Goal: Task Accomplishment & Management: Manage account settings

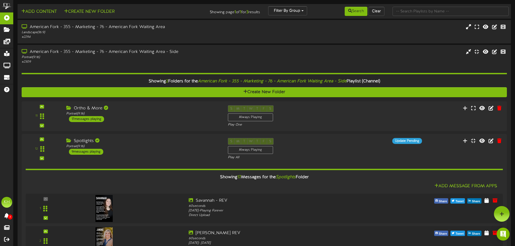
scroll to position [2, 0]
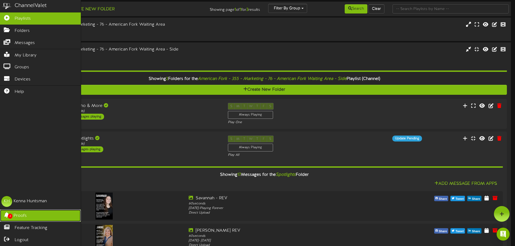
click at [4, 216] on icon at bounding box center [7, 214] width 14 height 4
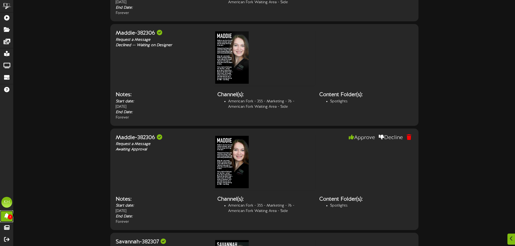
scroll to position [408, 0]
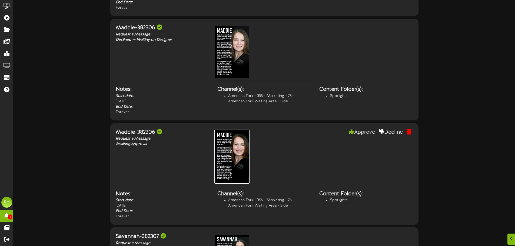
click at [235, 150] on img at bounding box center [231, 157] width 35 height 54
click at [225, 55] on img at bounding box center [231, 52] width 35 height 54
click at [354, 129] on button "Approve" at bounding box center [361, 132] width 35 height 9
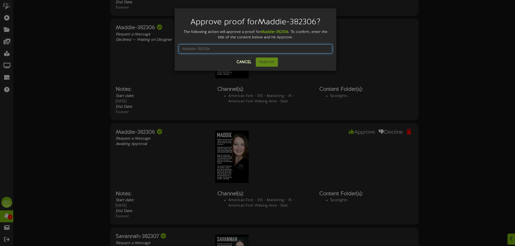
click at [221, 51] on input "text" at bounding box center [255, 48] width 153 height 9
type input "Maddie-382306"
click at [266, 60] on button "Approve" at bounding box center [267, 62] width 22 height 9
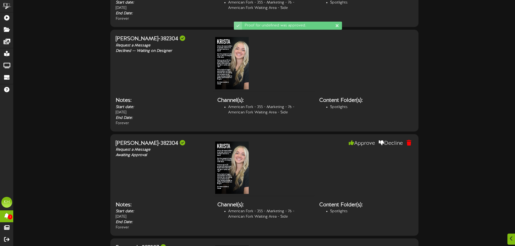
scroll to position [246, 0]
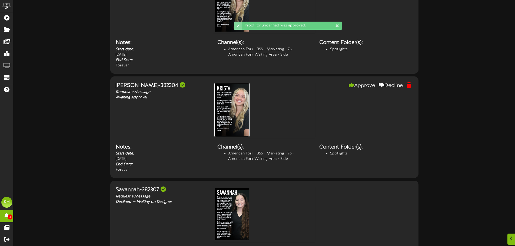
click at [238, 116] on img at bounding box center [231, 110] width 35 height 54
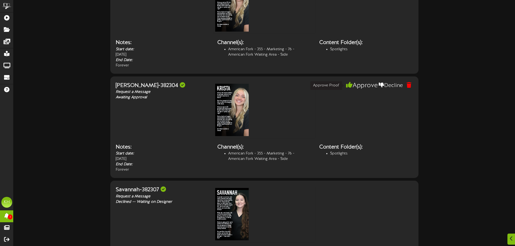
click at [361, 87] on button "Approve" at bounding box center [361, 85] width 35 height 9
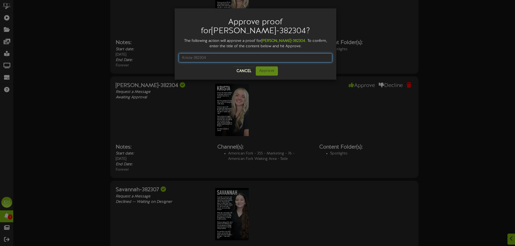
click at [252, 53] on input "text" at bounding box center [255, 57] width 153 height 9
type input "Krista-382304"
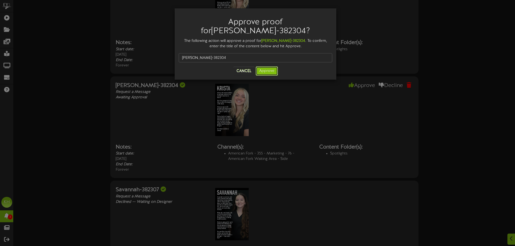
click at [263, 66] on button "Approve" at bounding box center [267, 70] width 22 height 9
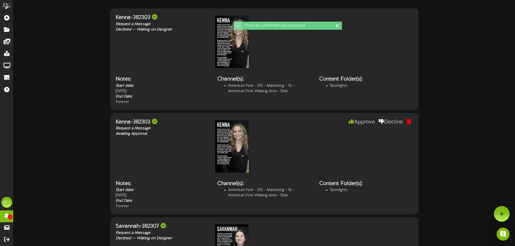
scroll to position [0, 0]
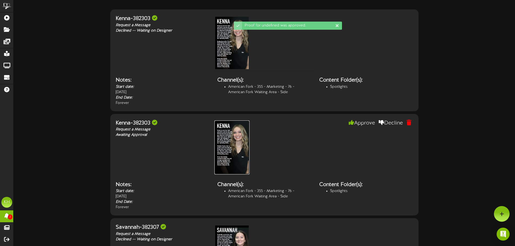
click at [247, 143] on img at bounding box center [231, 147] width 35 height 54
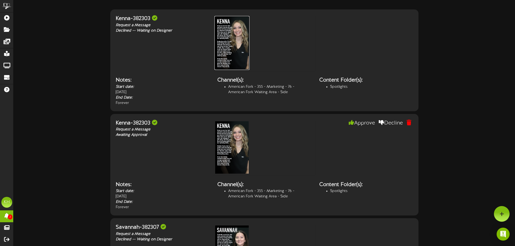
click at [245, 55] on img at bounding box center [231, 43] width 35 height 54
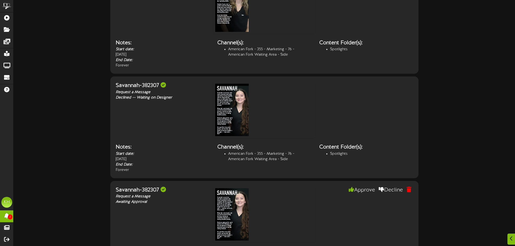
scroll to position [180, 0]
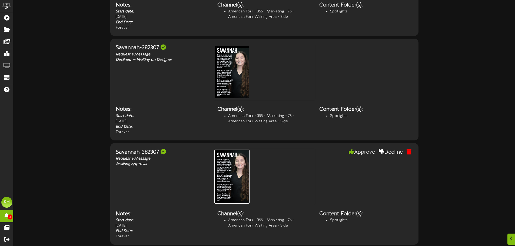
click at [241, 170] on img at bounding box center [231, 177] width 35 height 54
click at [361, 153] on button "Approve" at bounding box center [361, 152] width 35 height 9
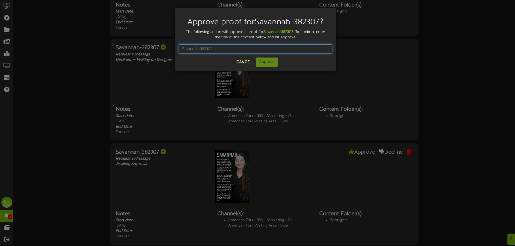
click at [244, 49] on input "text" at bounding box center [255, 48] width 153 height 9
type input "Savannah-382307"
click at [270, 66] on button "Approve" at bounding box center [267, 62] width 22 height 9
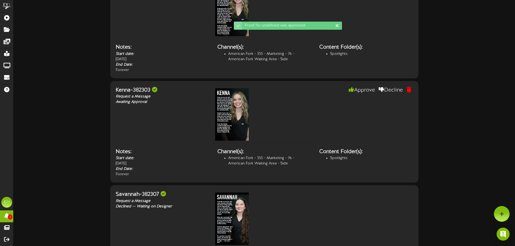
scroll to position [0, 0]
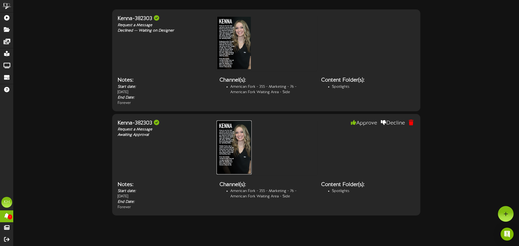
click at [240, 135] on img at bounding box center [233, 147] width 35 height 54
click at [391, 123] on button "Decline" at bounding box center [393, 123] width 32 height 9
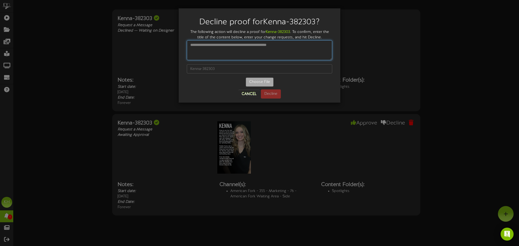
click at [231, 54] on textarea at bounding box center [259, 50] width 145 height 20
type textarea "*"
click at [248, 94] on button "Cancel" at bounding box center [248, 94] width 21 height 9
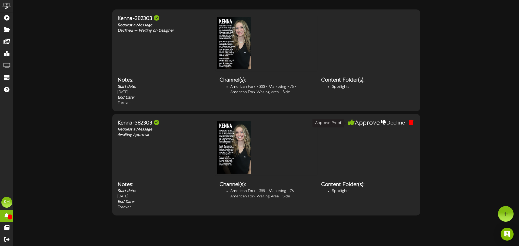
click at [367, 126] on button "Approve" at bounding box center [363, 123] width 35 height 9
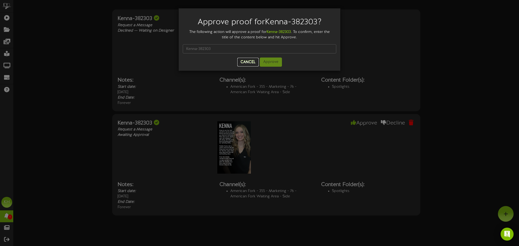
click at [250, 62] on button "Cancel" at bounding box center [247, 62] width 21 height 9
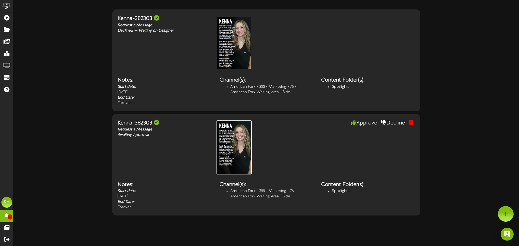
click at [242, 160] on img at bounding box center [233, 147] width 35 height 54
click at [358, 123] on button "Approve" at bounding box center [363, 123] width 35 height 9
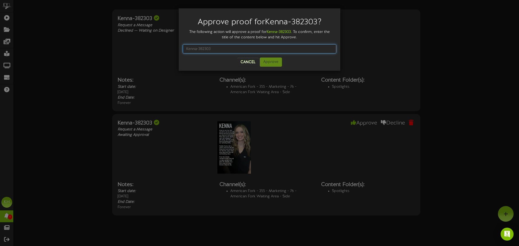
click at [246, 51] on input "text" at bounding box center [259, 48] width 153 height 9
type input "Kenna-382303"
click at [277, 63] on button "Approve" at bounding box center [271, 62] width 22 height 9
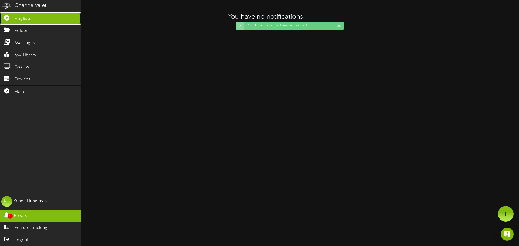
click at [28, 22] on link "Playlists" at bounding box center [40, 18] width 81 height 12
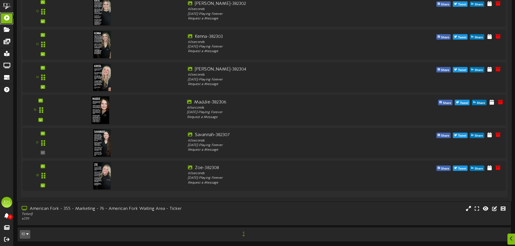
scroll to position [556, 0]
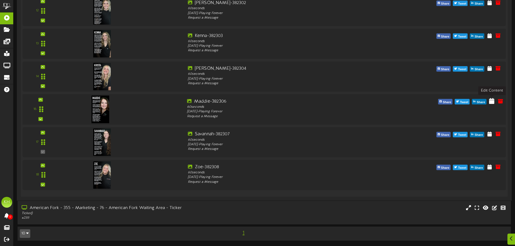
click at [492, 104] on icon at bounding box center [491, 101] width 5 height 6
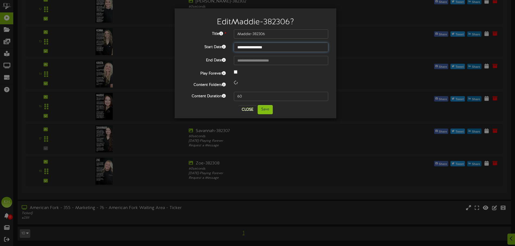
click at [249, 49] on input "**********" at bounding box center [281, 47] width 94 height 9
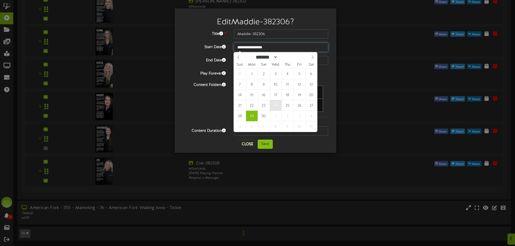
type input "**********"
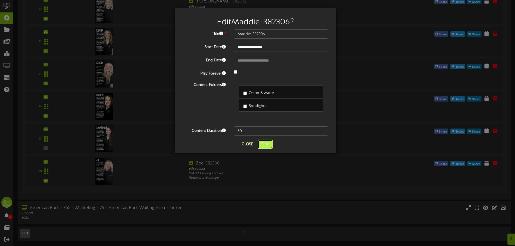
click at [266, 143] on button "Save" at bounding box center [264, 144] width 15 height 9
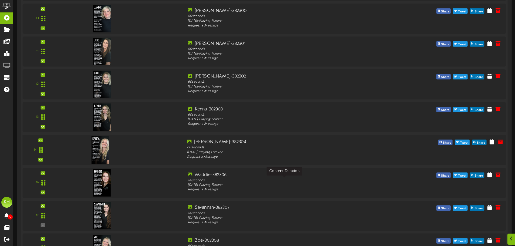
scroll to position [516, 0]
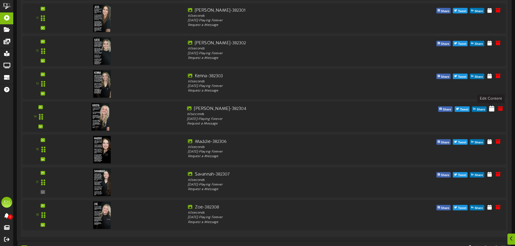
click at [491, 109] on icon at bounding box center [491, 108] width 5 height 6
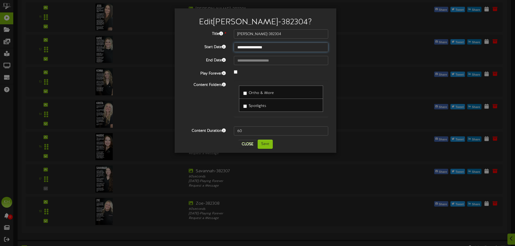
click at [261, 50] on input "**********" at bounding box center [281, 47] width 94 height 9
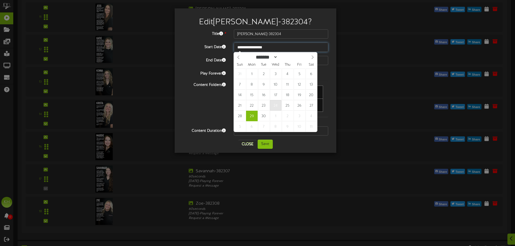
type input "**********"
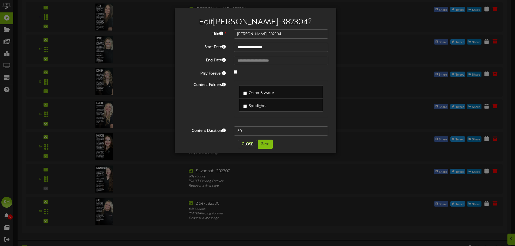
click at [265, 149] on div "**********" at bounding box center [255, 80] width 162 height 145
click at [266, 146] on button "Save" at bounding box center [264, 144] width 15 height 9
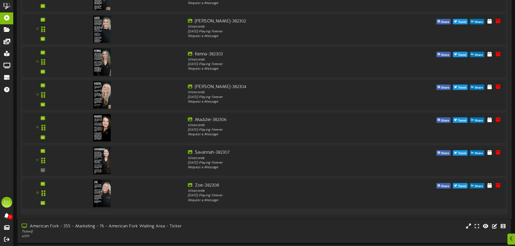
scroll to position [543, 0]
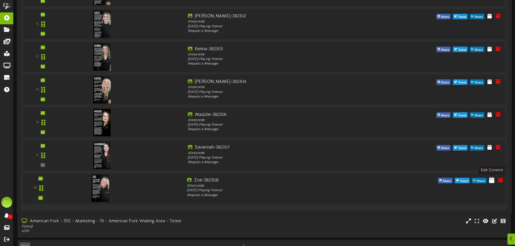
click at [489, 180] on icon at bounding box center [491, 180] width 5 height 6
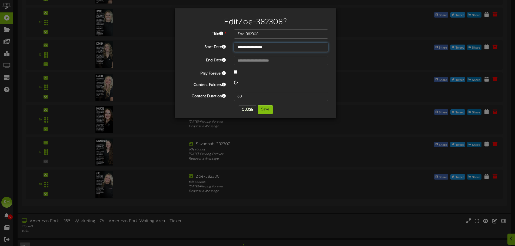
click at [261, 48] on input "**********" at bounding box center [281, 47] width 94 height 9
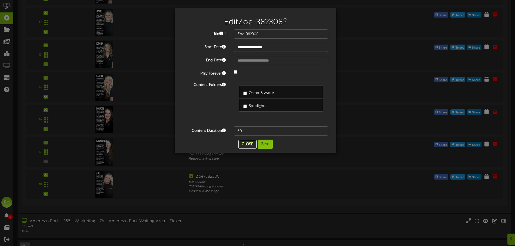
click at [250, 144] on button "Close" at bounding box center [247, 144] width 18 height 9
type input "**********"
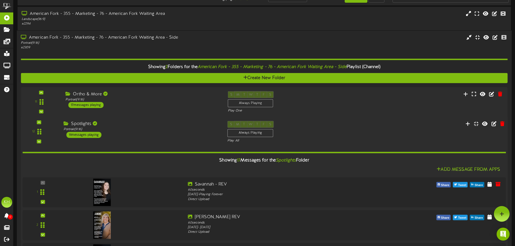
scroll to position [0, 0]
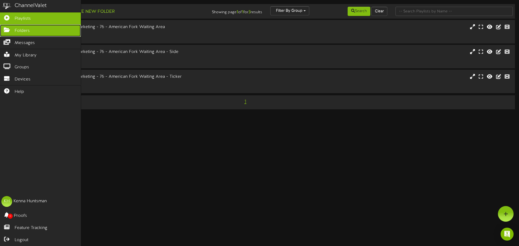
click at [28, 31] on span "Folders" at bounding box center [22, 31] width 15 height 6
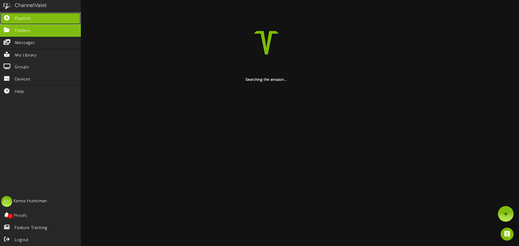
click at [34, 23] on link "Playlists" at bounding box center [40, 18] width 81 height 12
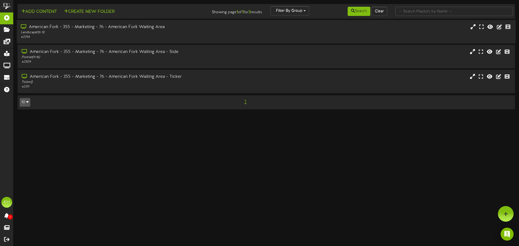
click at [175, 34] on div "Landscape ( 16:9 )" at bounding box center [121, 32] width 200 height 5
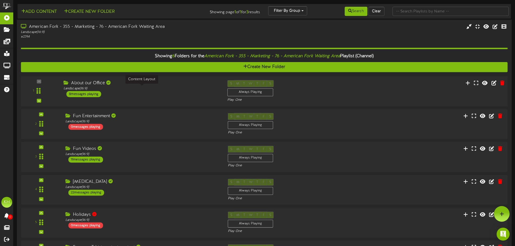
click at [122, 90] on div "Landscape ( 16:9 )" at bounding box center [141, 88] width 156 height 5
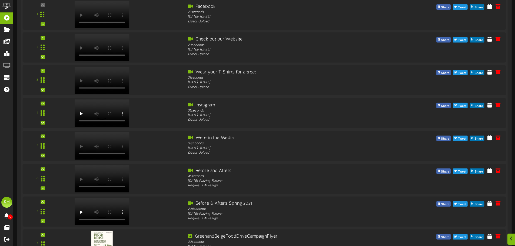
scroll to position [243, 0]
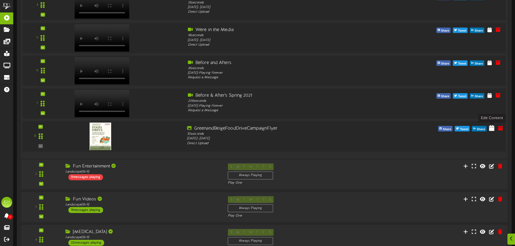
click at [492, 129] on icon at bounding box center [491, 128] width 5 height 6
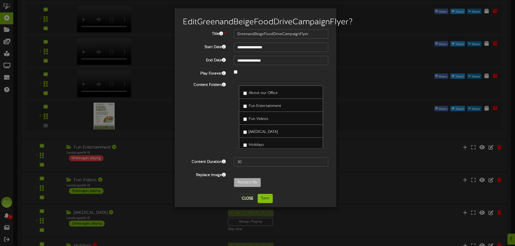
scroll to position [297, 0]
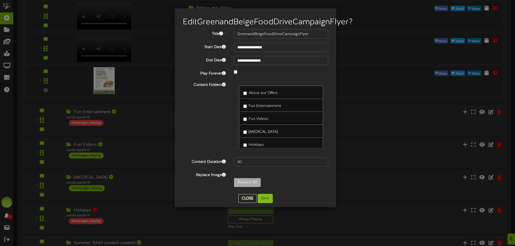
click at [248, 203] on button "Close" at bounding box center [247, 198] width 18 height 9
